Goal: Navigation & Orientation: Find specific page/section

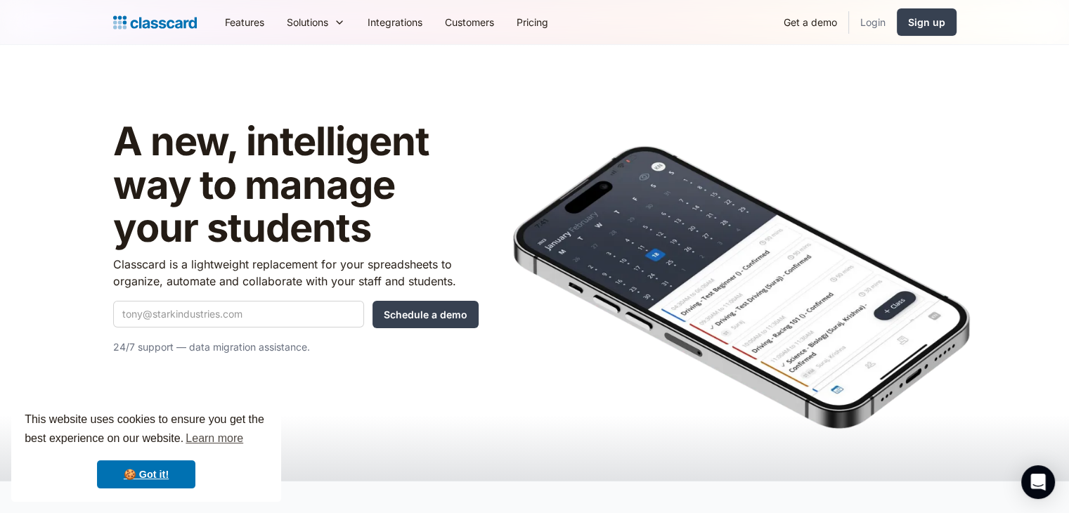
click at [880, 29] on link "Login" at bounding box center [873, 22] width 48 height 32
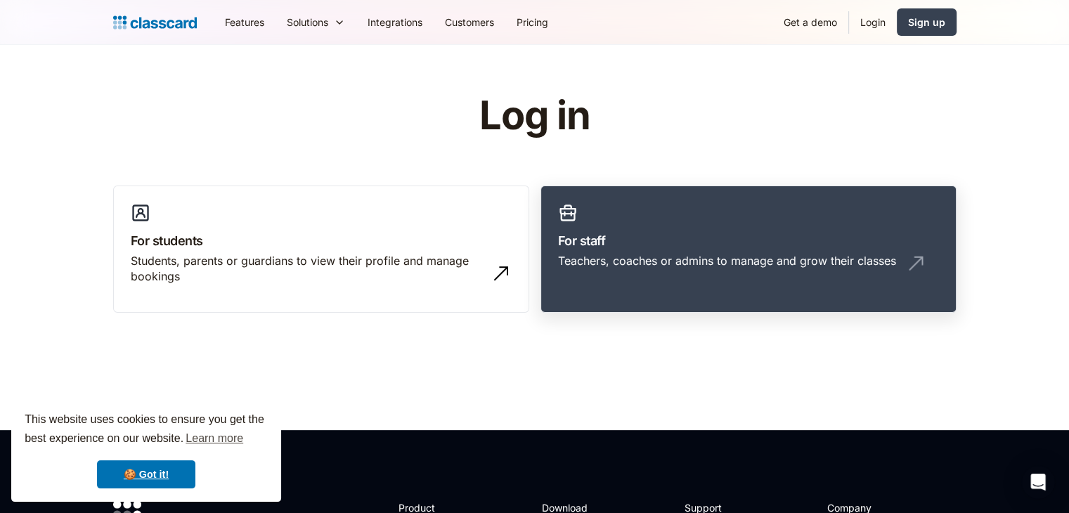
click at [658, 248] on h3 "For staff" at bounding box center [748, 240] width 381 height 19
